Goal: Information Seeking & Learning: Learn about a topic

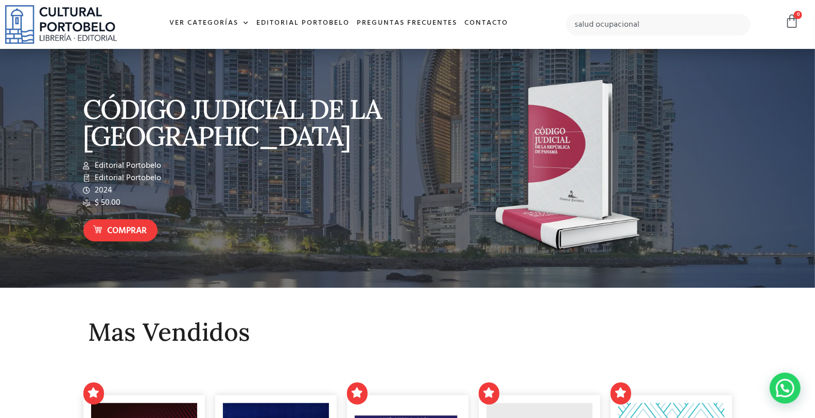
type input "salud ocupacional"
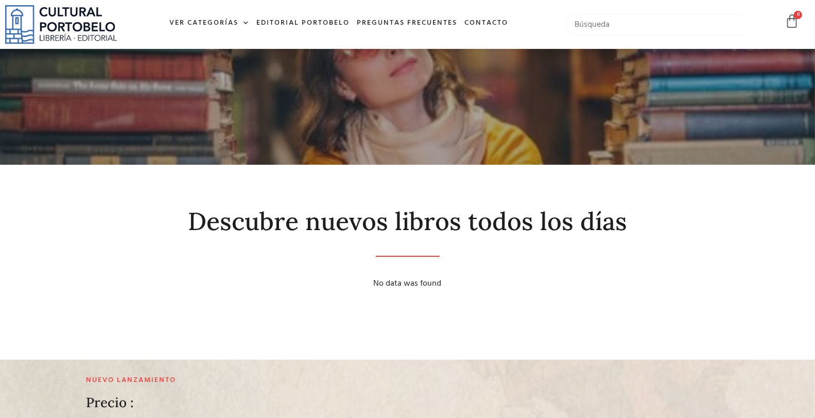
click at [587, 17] on input "text" at bounding box center [658, 25] width 184 height 22
type input "ocupacional"
